Goal: Task Accomplishment & Management: Use online tool/utility

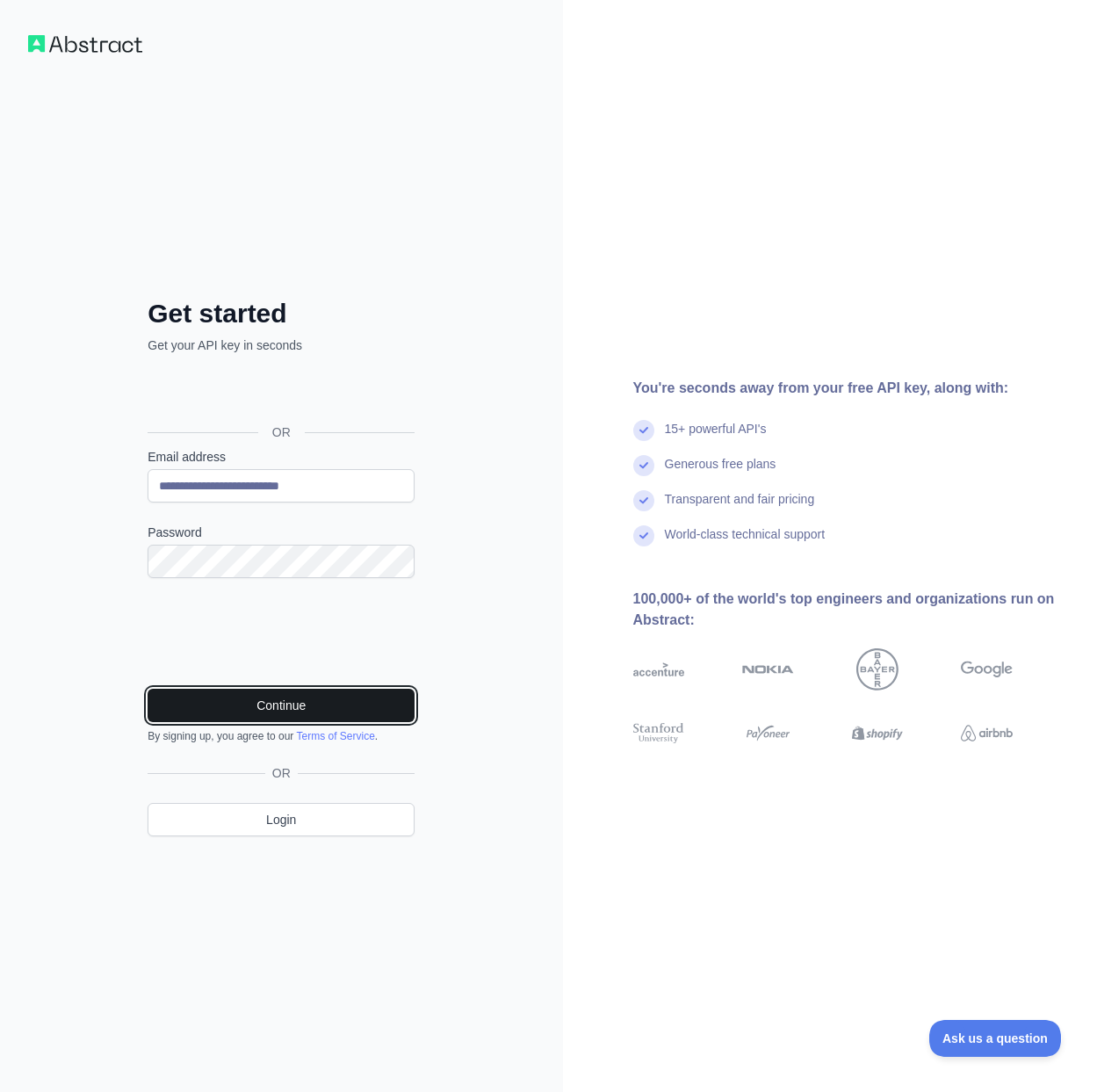
click at [274, 715] on button "Continue" at bounding box center [281, 705] width 267 height 33
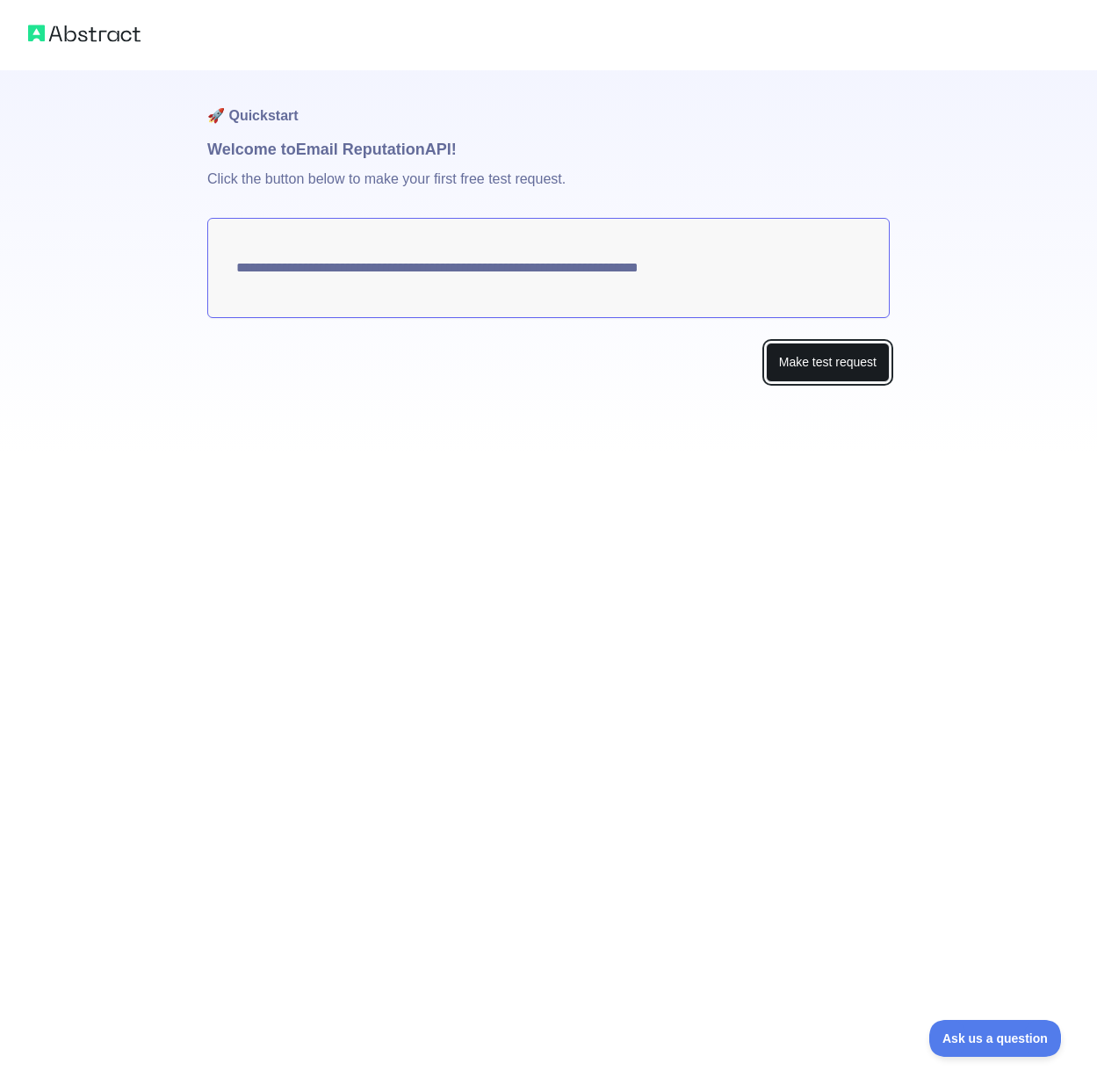
click at [792, 347] on button "Make test request" at bounding box center [828, 363] width 124 height 40
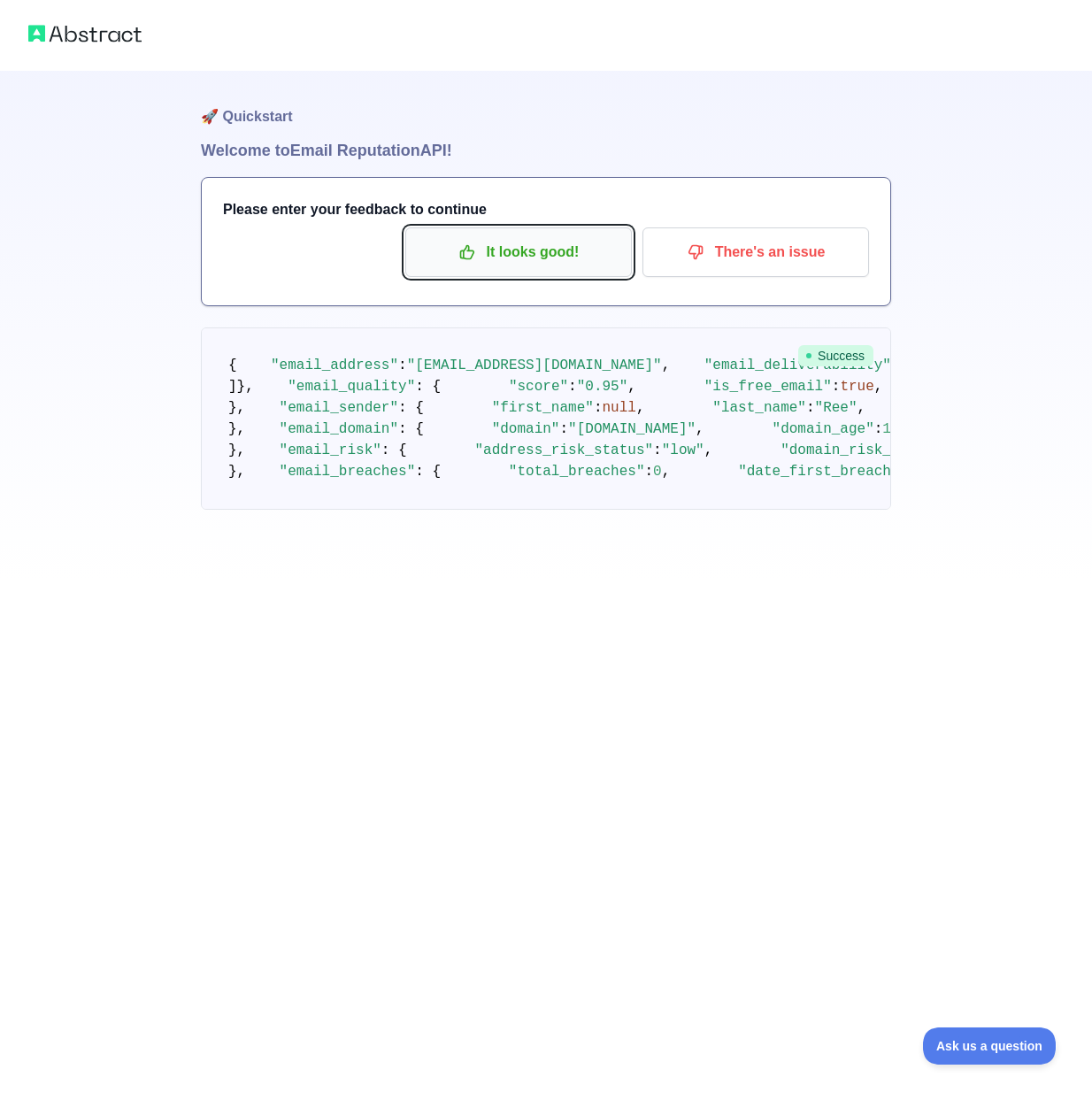
click at [469, 253] on icon "button" at bounding box center [468, 252] width 18 height 18
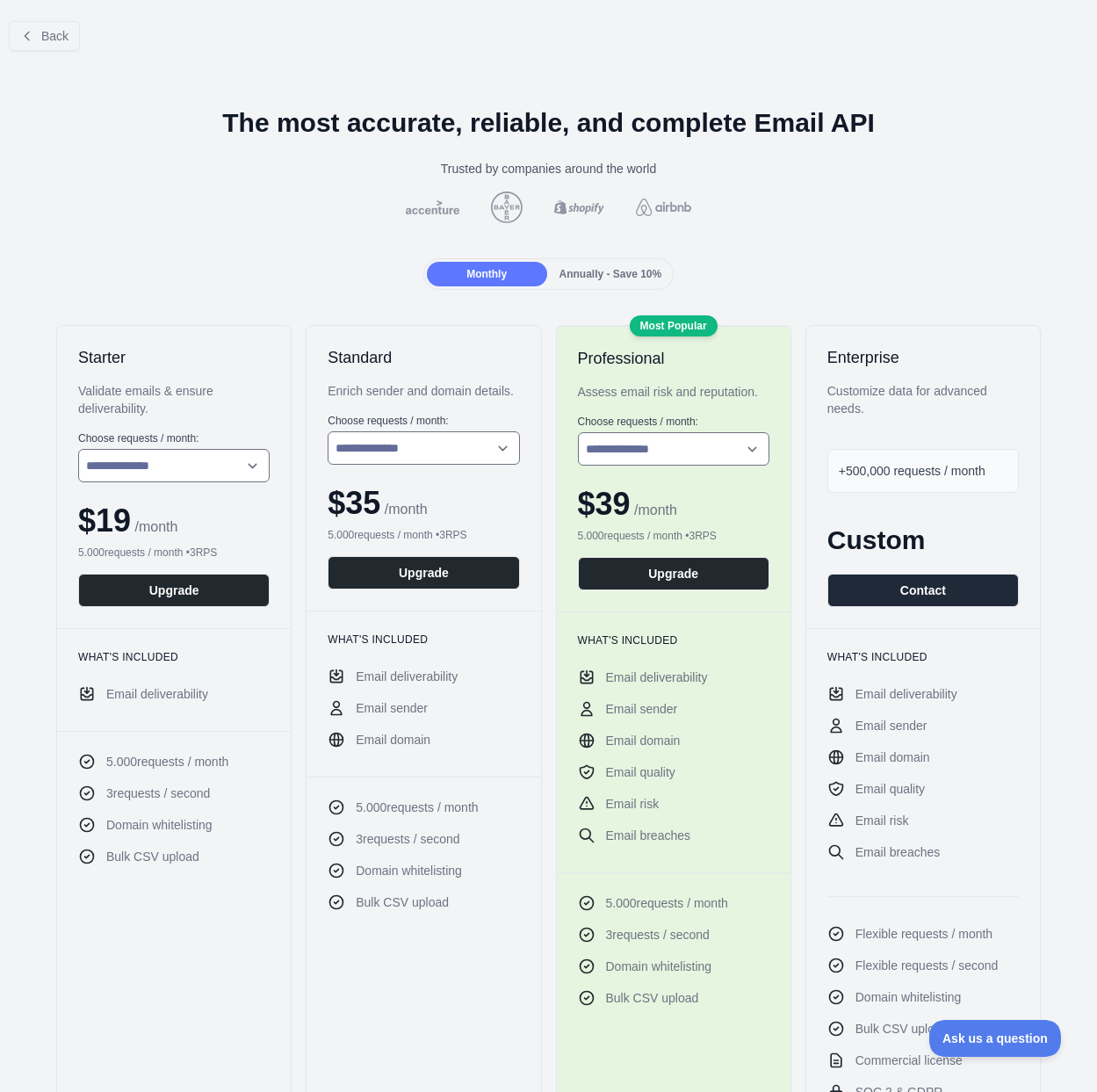
click at [51, 54] on div "Back" at bounding box center [548, 36] width 1097 height 58
click at [52, 39] on span "Back" at bounding box center [55, 36] width 27 height 14
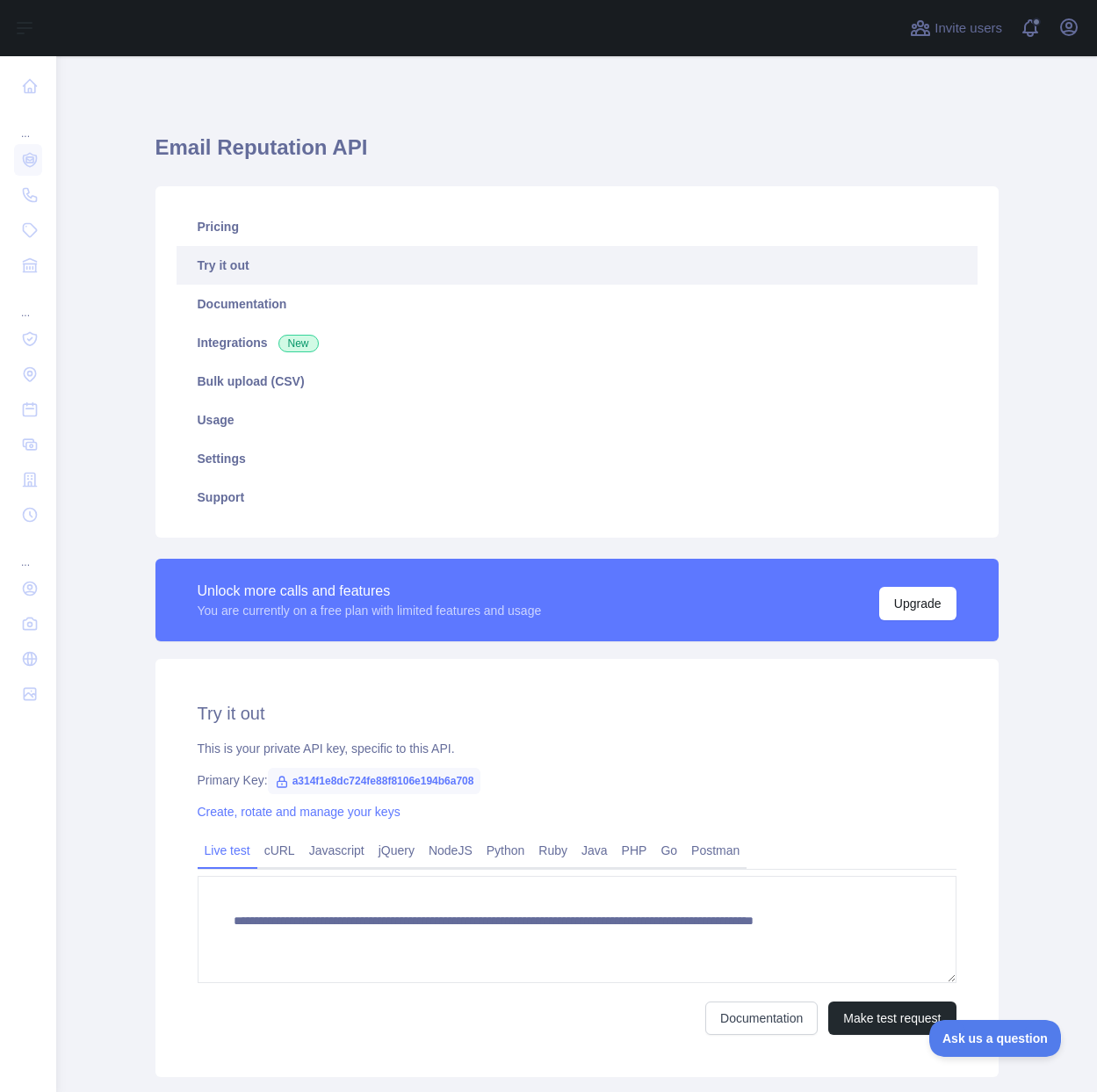
click at [367, 779] on span "a314f1e8dc724fe88f8106e194b6a708" at bounding box center [374, 781] width 213 height 26
copy span "a314f1e8dc724fe88f8106e194b6a708"
